Goal: Task Accomplishment & Management: Manage account settings

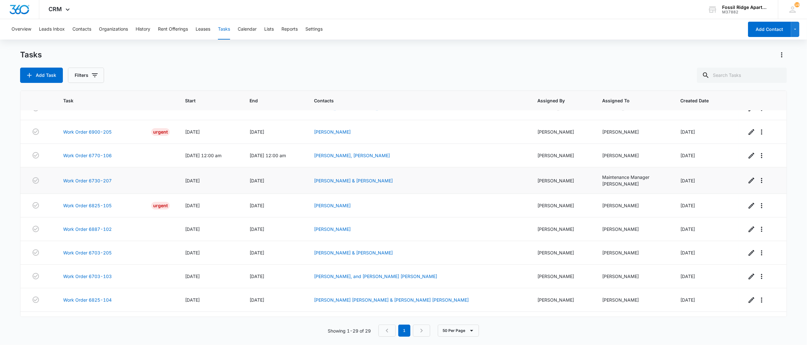
scroll to position [42, 0]
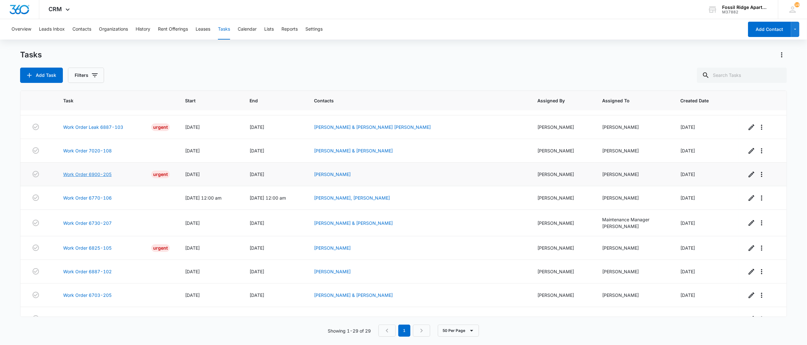
click at [89, 175] on link "Work Order 6900-205" at bounding box center [87, 174] width 49 height 7
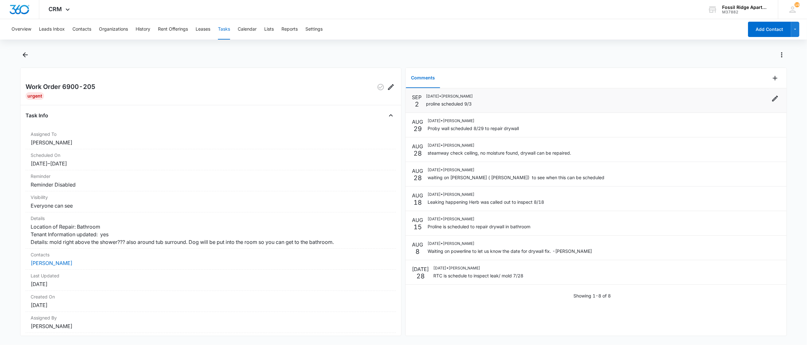
click at [712, 104] on div "09/02/2025 • Jessica Apostolou proline scheduled 9/3" at bounding box center [603, 100] width 354 height 14
click at [771, 101] on icon "Edit" at bounding box center [775, 99] width 8 height 8
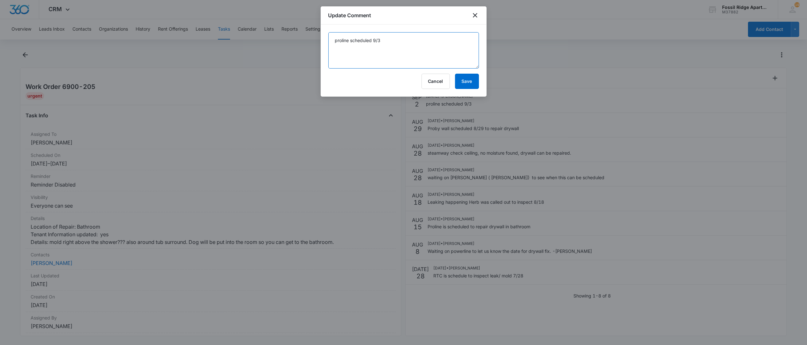
click at [385, 40] on textarea "proline scheduled 9/3" at bounding box center [403, 50] width 151 height 36
type textarea "proline scheduled 9/4"
drag, startPoint x: 465, startPoint y: 80, endPoint x: 469, endPoint y: 84, distance: 6.1
click at [465, 79] on button "Save" at bounding box center [467, 81] width 24 height 15
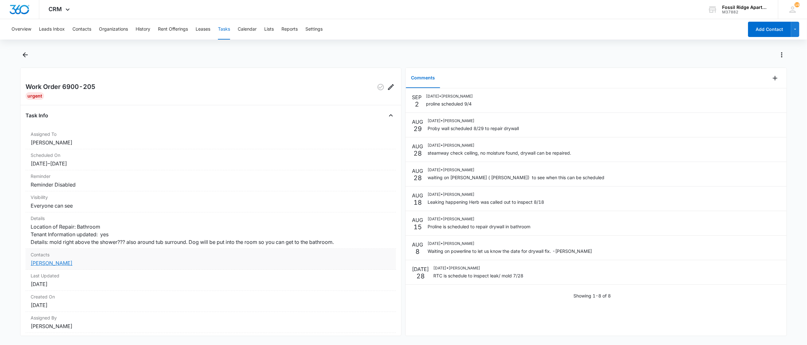
click at [60, 266] on link "[PERSON_NAME]" at bounding box center [52, 263] width 42 height 6
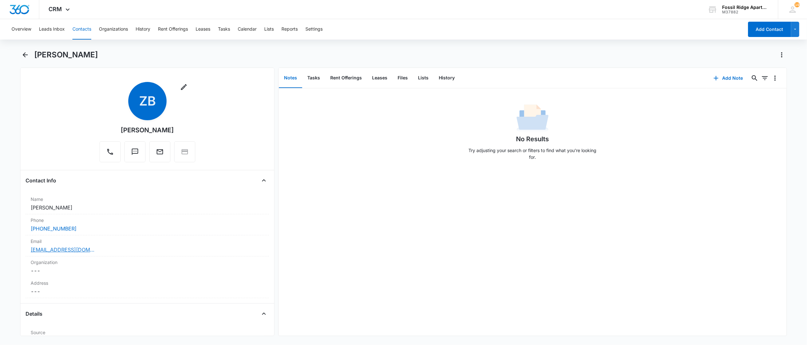
drag, startPoint x: 49, startPoint y: 249, endPoint x: -25, endPoint y: 247, distance: 74.4
drag, startPoint x: -25, startPoint y: 247, endPoint x: 416, endPoint y: 63, distance: 478.5
click at [416, 63] on div "[PERSON_NAME]" at bounding box center [403, 59] width 767 height 18
click at [314, 78] on button "Tasks" at bounding box center [313, 78] width 23 height 20
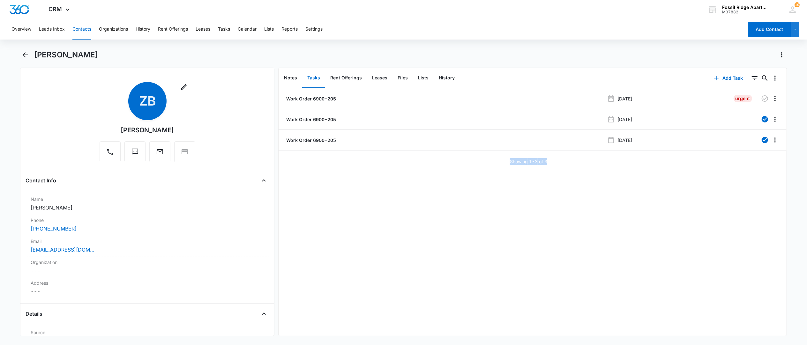
drag, startPoint x: 552, startPoint y: 164, endPoint x: 494, endPoint y: 161, distance: 57.5
click at [494, 161] on div "Showing 1-3 of 3" at bounding box center [533, 161] width 508 height 7
click at [399, 55] on div "[PERSON_NAME]" at bounding box center [410, 55] width 753 height 10
click at [224, 28] on button "Tasks" at bounding box center [224, 29] width 12 height 20
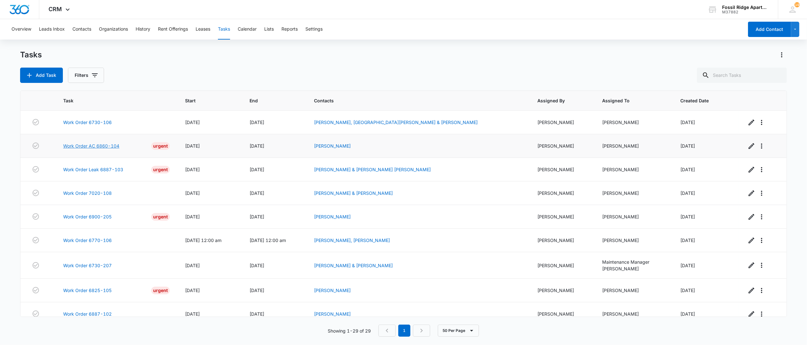
click at [98, 148] on link "Work Order AC 6860-104" at bounding box center [91, 146] width 56 height 7
